Goal: Task Accomplishment & Management: Manage account settings

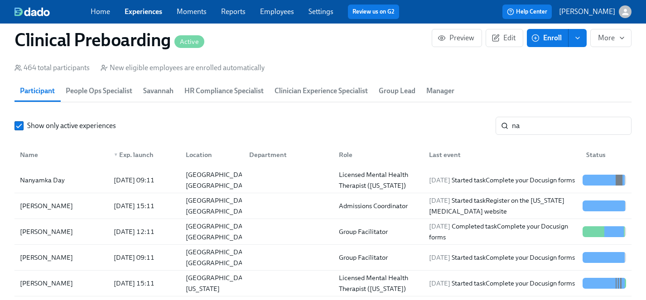
scroll to position [0, 11256]
click at [285, 13] on link "Employees" at bounding box center [277, 11] width 34 height 9
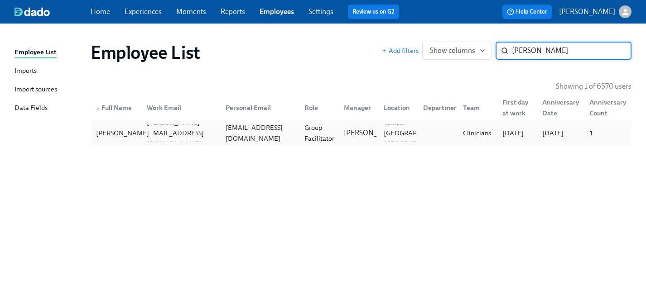
type input "[PERSON_NAME]"
click at [124, 129] on div "[PERSON_NAME]" at bounding box center [122, 133] width 60 height 11
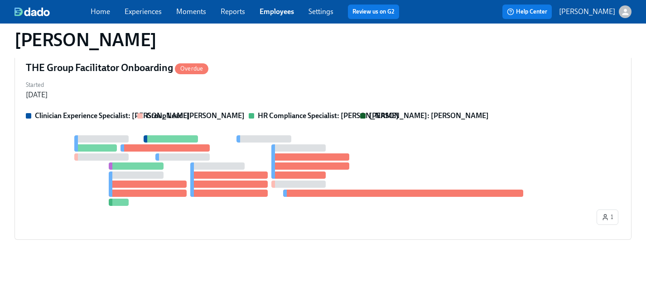
scroll to position [509, 0]
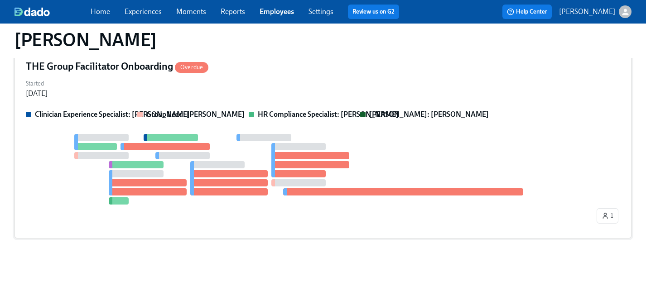
click at [188, 218] on div "1" at bounding box center [323, 180] width 594 height 93
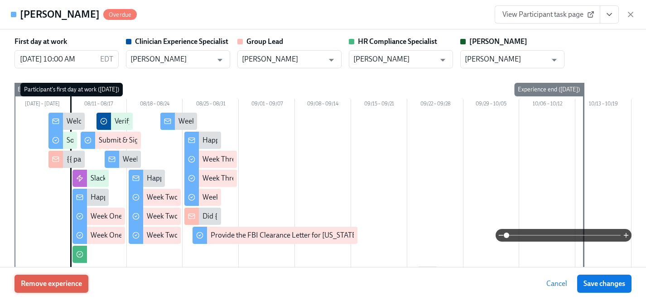
click at [77, 281] on span "Remove experience" at bounding box center [51, 283] width 61 height 9
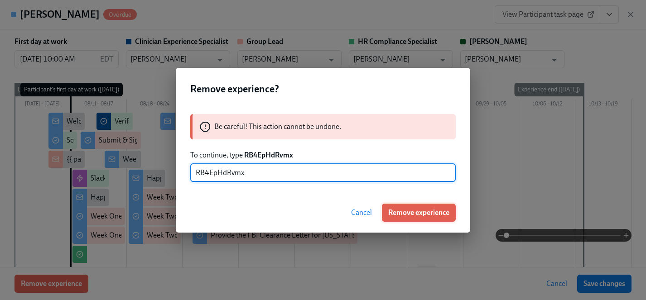
type input "RB4EpHdRvmx"
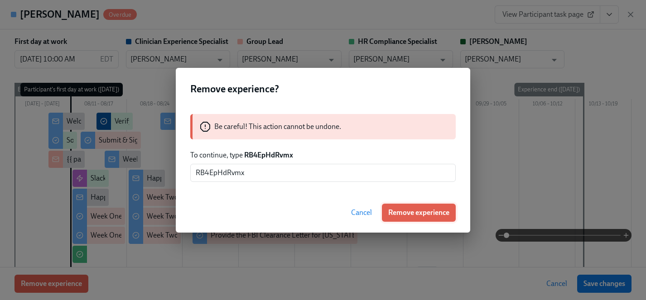
click at [419, 212] on span "Remove experience" at bounding box center [418, 212] width 61 height 9
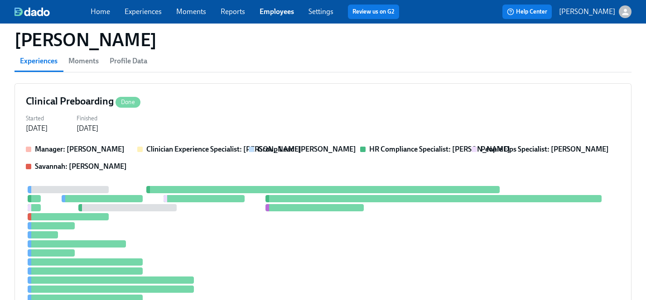
scroll to position [72, 0]
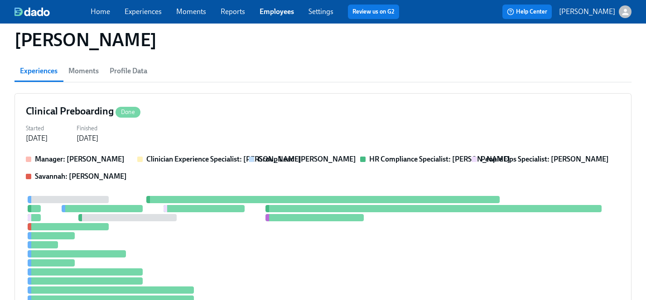
click at [135, 13] on link "Experiences" at bounding box center [143, 11] width 37 height 9
